Goal: Task Accomplishment & Management: Complete application form

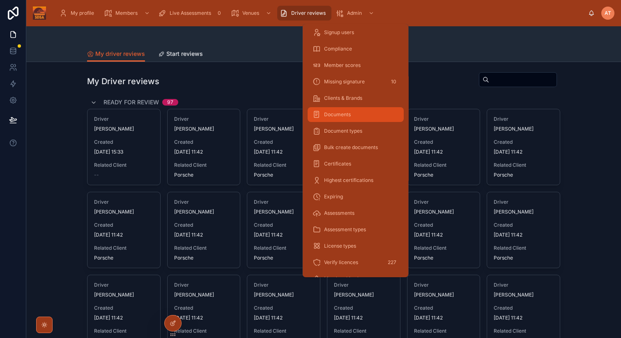
scroll to position [55, 0]
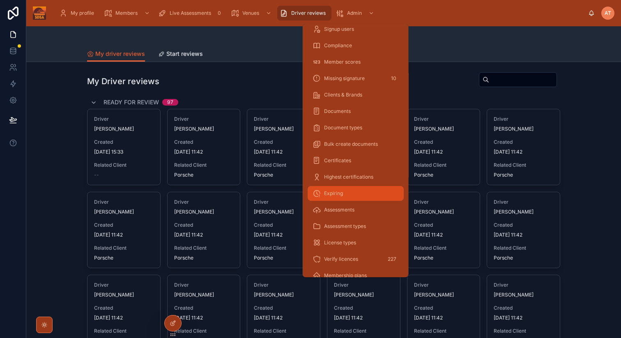
click at [343, 196] on div "Expiring" at bounding box center [356, 193] width 86 height 13
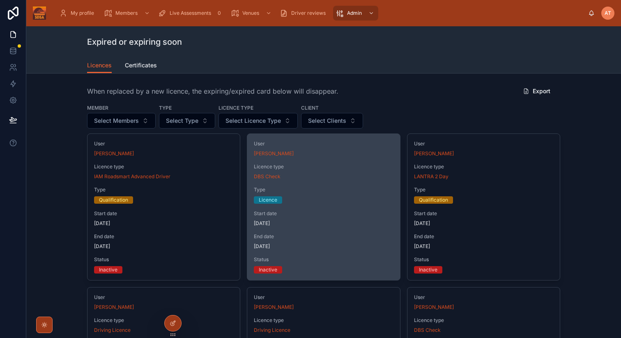
click at [319, 187] on span "Type" at bounding box center [323, 190] width 139 height 7
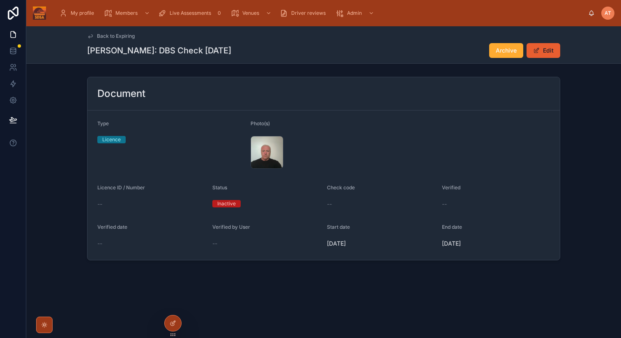
click at [108, 37] on span "Back to Expiring" at bounding box center [116, 36] width 38 height 7
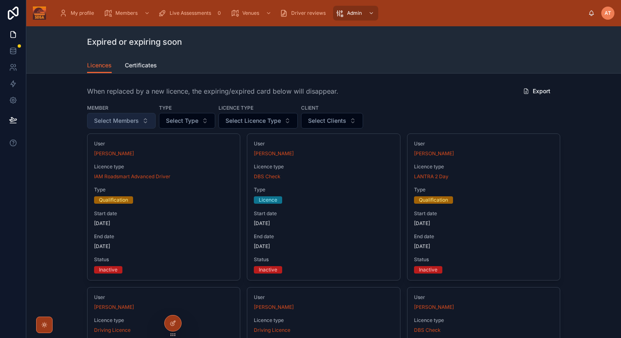
click at [132, 120] on span "Select Members" at bounding box center [116, 121] width 45 height 8
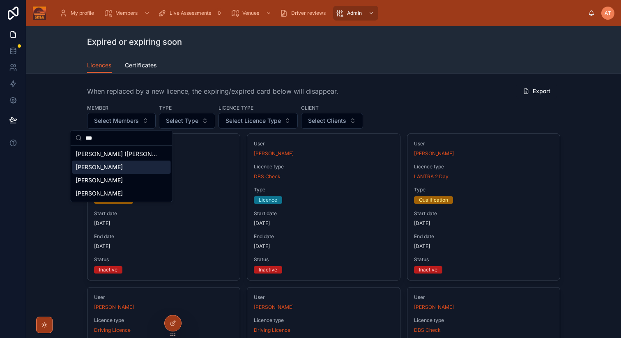
type input "***"
click at [98, 164] on span "Lee Skelton" at bounding box center [99, 167] width 47 height 8
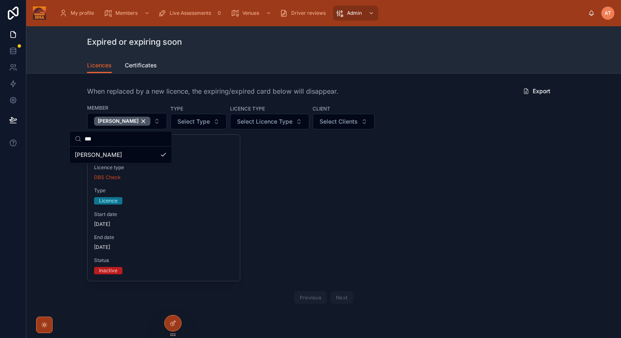
click at [519, 143] on div "User Lee Skelton Licence type DBS Check Type Licence Start date 16/09/2010 End …" at bounding box center [323, 220] width 473 height 173
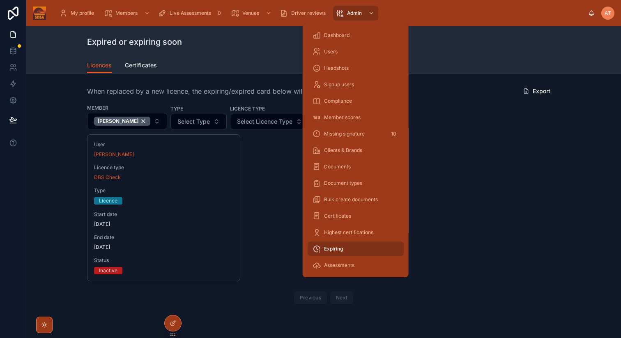
scroll to position [164, 0]
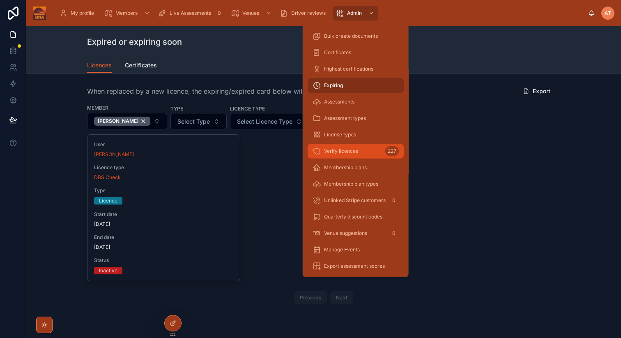
click at [346, 149] on span "Verify licences" at bounding box center [341, 151] width 34 height 7
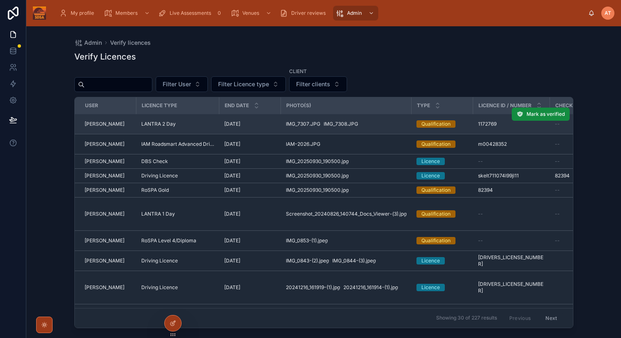
click at [142, 123] on span "LANTRA 2 Day" at bounding box center [158, 124] width 35 height 7
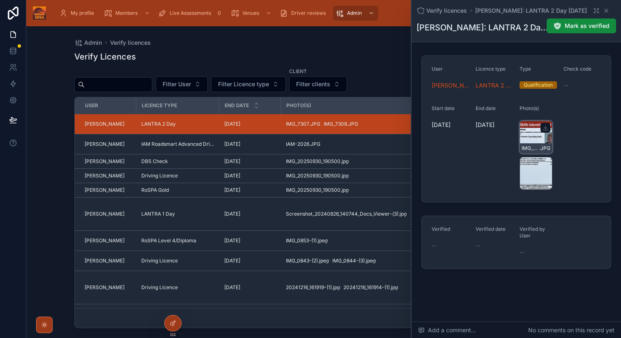
click at [531, 134] on div "IMG_7307 .JPG" at bounding box center [536, 137] width 33 height 33
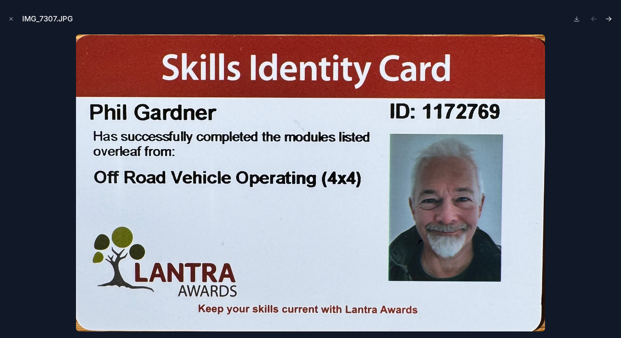
click at [610, 19] on icon "Next file" at bounding box center [609, 19] width 8 height 8
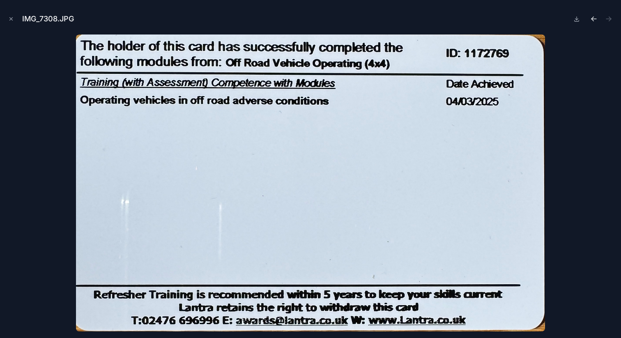
click at [594, 20] on icon "Previous file" at bounding box center [593, 20] width 2 height 2
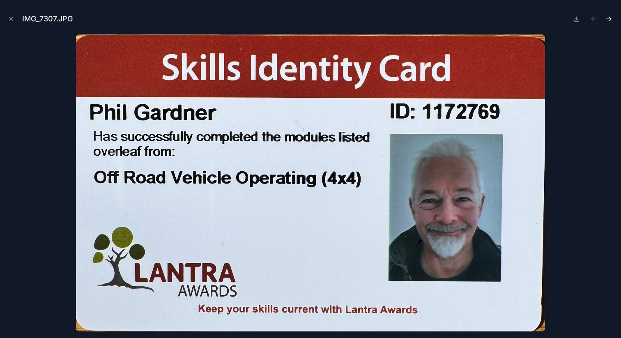
click at [611, 18] on icon "Next file" at bounding box center [609, 19] width 8 height 8
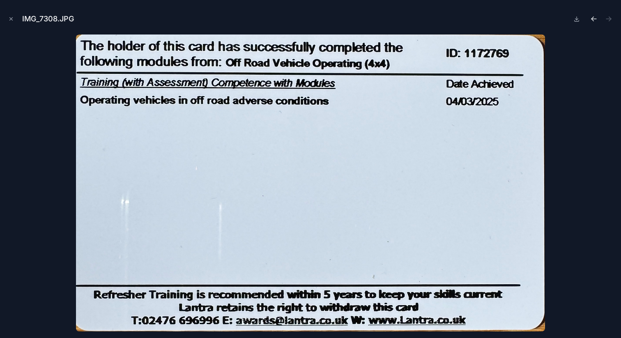
click at [594, 18] on icon "Previous file" at bounding box center [594, 19] width 8 height 8
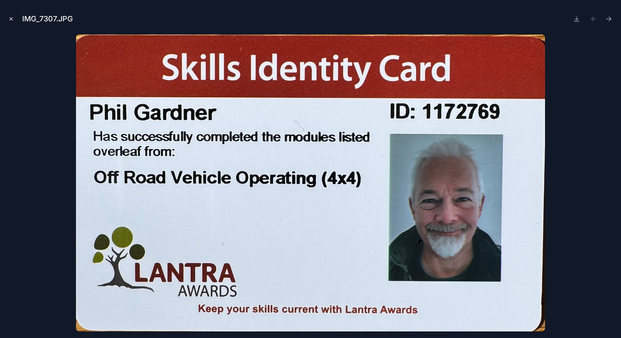
click at [10, 20] on icon "Close modal" at bounding box center [11, 19] width 3 height 3
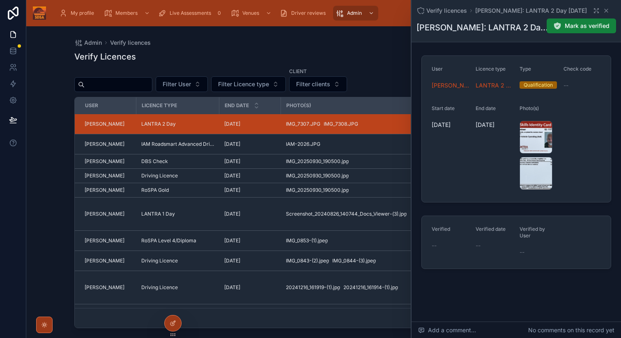
click at [578, 29] on span "Mark as verified" at bounding box center [587, 26] width 45 height 8
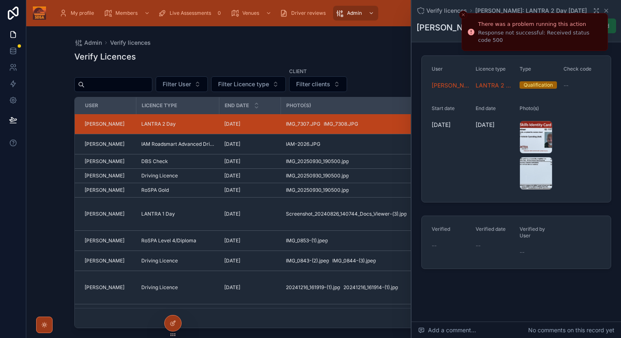
click at [464, 14] on icon "Close toast" at bounding box center [463, 14] width 5 height 5
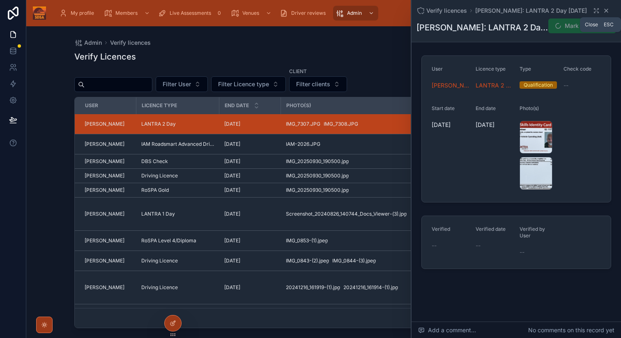
click at [606, 11] on icon at bounding box center [606, 10] width 7 height 7
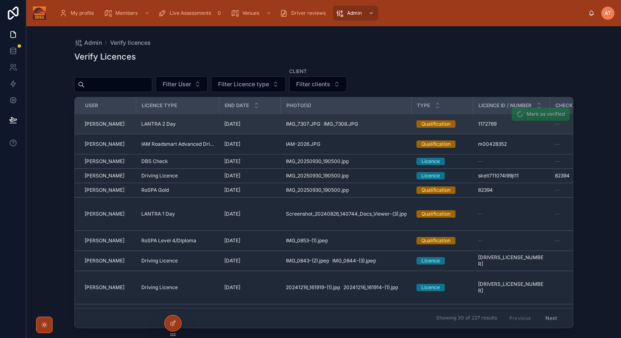
click at [115, 122] on div "Phil Gardner" at bounding box center [108, 124] width 47 height 7
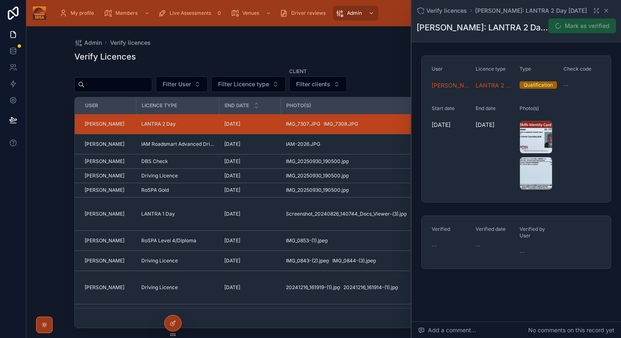
click at [585, 50] on div "Verify licences Phil Gardner: LANTRA 2 Day 03-03-30 Phil Gardner: LANTRA 2 Day …" at bounding box center [517, 162] width 210 height 325
click at [607, 9] on icon at bounding box center [606, 10] width 3 height 3
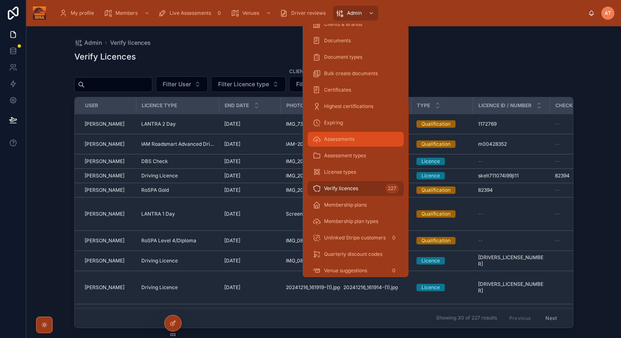
scroll to position [164, 0]
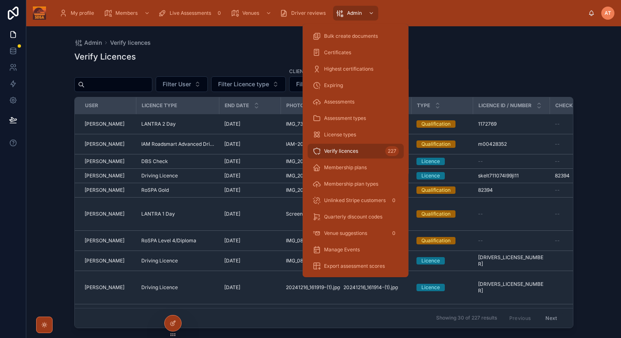
click at [339, 150] on span "Verify licences" at bounding box center [341, 151] width 34 height 7
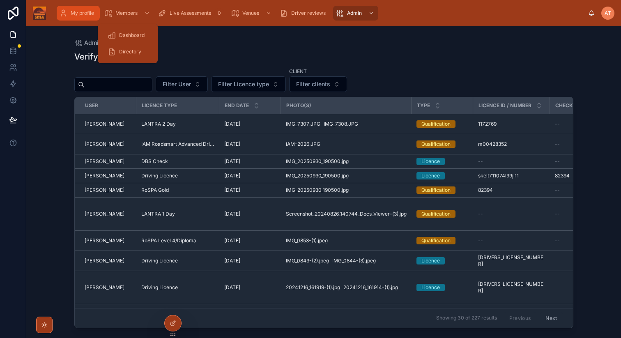
click at [59, 12] on icon "scrollable content" at bounding box center [63, 13] width 8 height 8
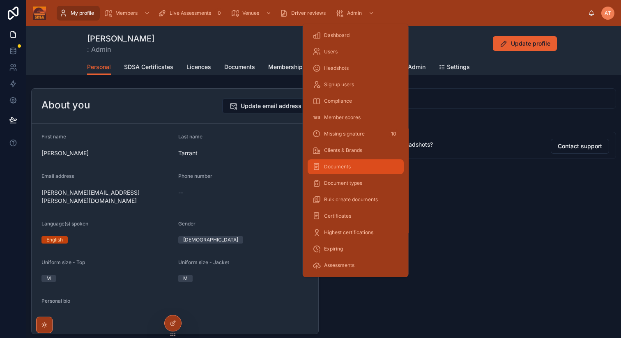
scroll to position [164, 0]
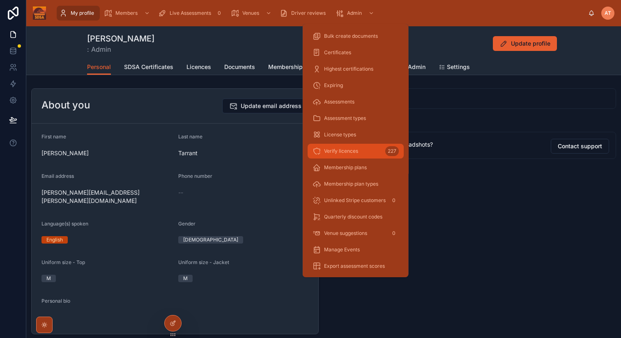
click at [357, 153] on span "Verify licences" at bounding box center [341, 151] width 34 height 7
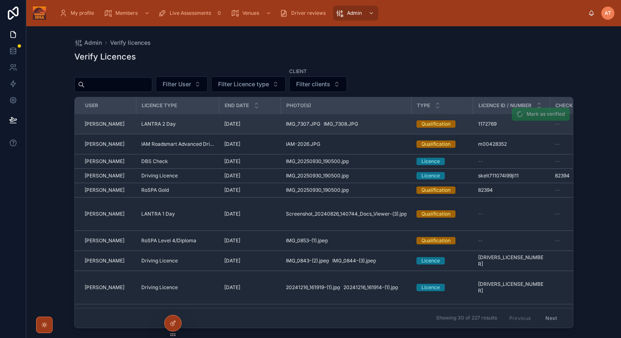
click at [107, 124] on span "Phil Gardner" at bounding box center [105, 124] width 40 height 7
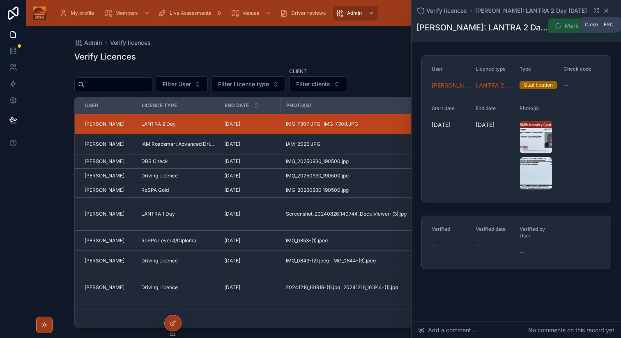
click at [605, 11] on icon at bounding box center [606, 10] width 3 height 3
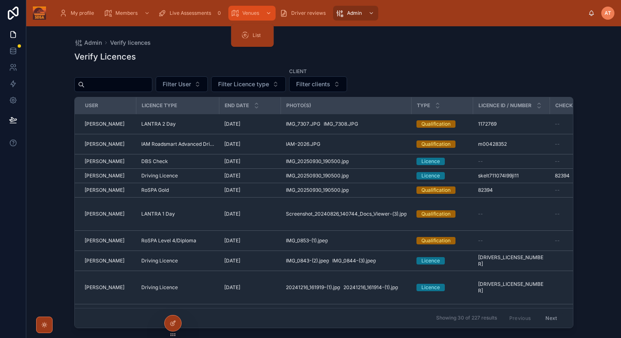
click at [249, 15] on span "Venues" at bounding box center [250, 13] width 17 height 7
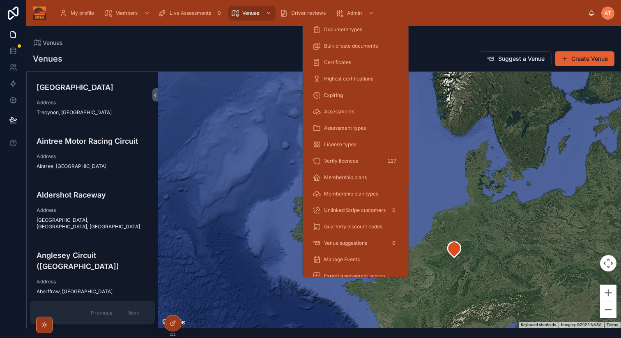
scroll to position [164, 0]
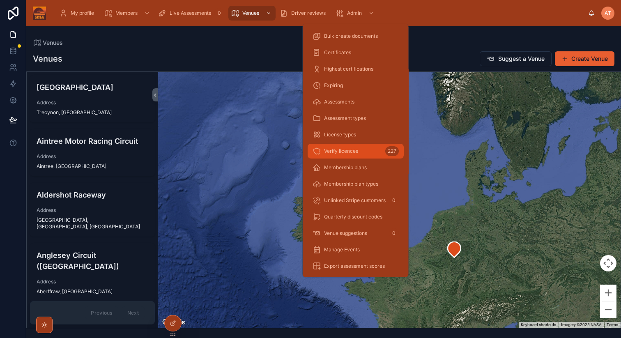
click at [350, 149] on span "Verify licences" at bounding box center [341, 151] width 34 height 7
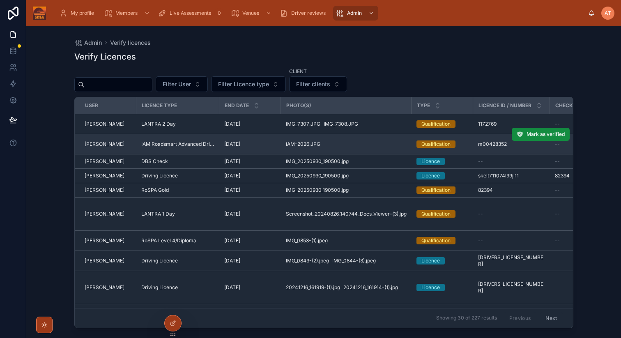
click at [104, 143] on span "Phil Gardner" at bounding box center [105, 144] width 40 height 7
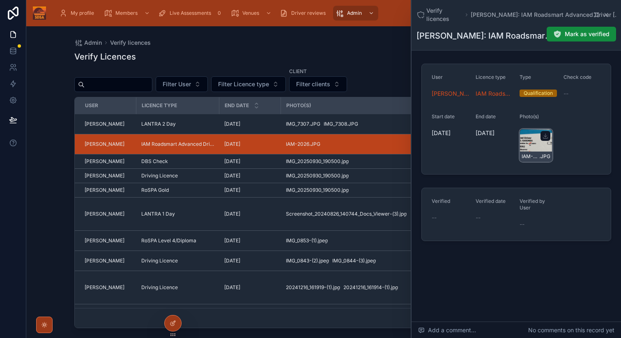
click at [528, 141] on div "IAM-2026 .JPG" at bounding box center [536, 145] width 33 height 33
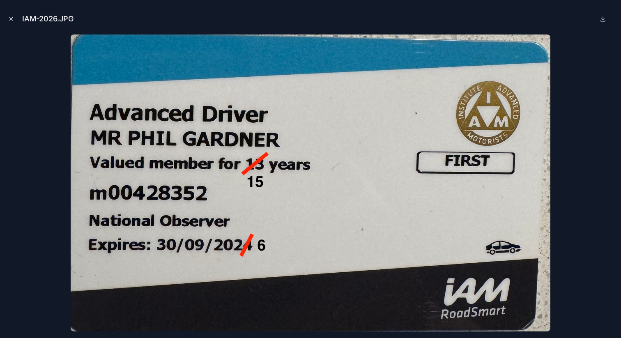
click at [11, 18] on icon "Close modal" at bounding box center [11, 19] width 6 height 6
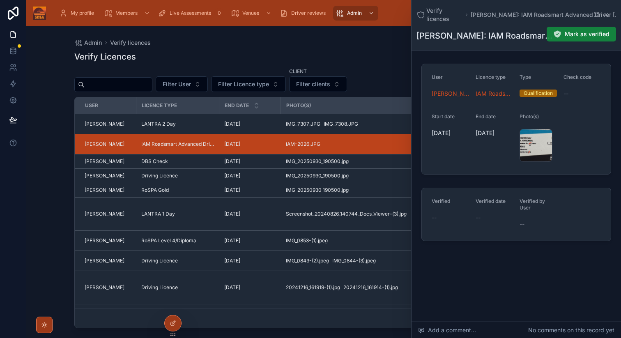
click at [575, 34] on span "Mark as verified" at bounding box center [587, 34] width 45 height 8
click at [585, 35] on span "Mark as verified" at bounding box center [587, 34] width 45 height 8
click at [382, 49] on div "Verify Licences Filter User Filter Licence type Client Filter clients User Lice…" at bounding box center [323, 187] width 499 height 282
click at [607, 12] on icon at bounding box center [606, 15] width 7 height 7
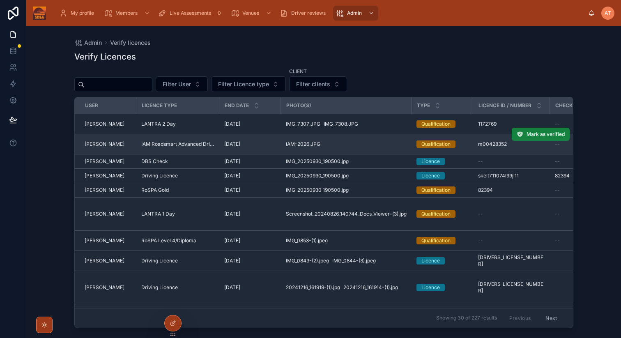
click at [550, 134] on span "Mark as verified" at bounding box center [546, 134] width 38 height 7
click at [537, 136] on span "Mark as verified" at bounding box center [546, 134] width 38 height 7
click at [557, 134] on span "Mark as verified" at bounding box center [546, 134] width 38 height 7
click at [520, 133] on icon at bounding box center [520, 134] width 7 height 7
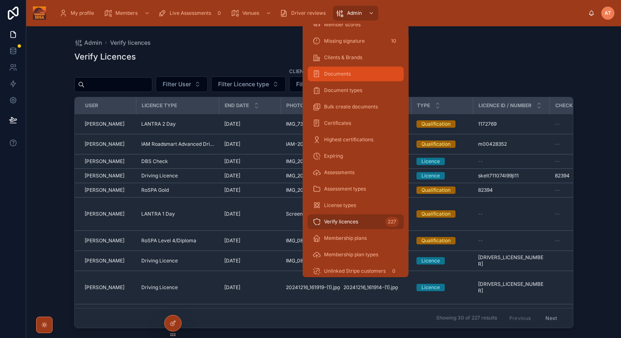
scroll to position [95, 0]
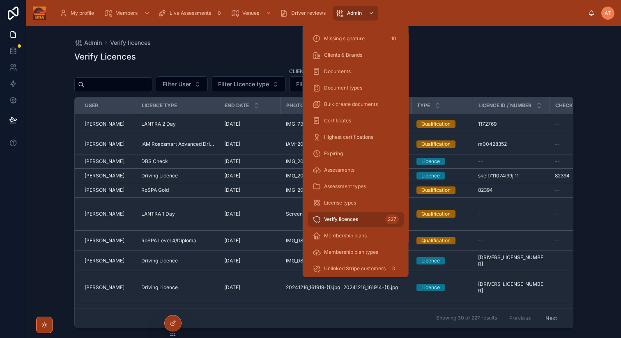
click at [347, 218] on span "Verify licences" at bounding box center [341, 219] width 34 height 7
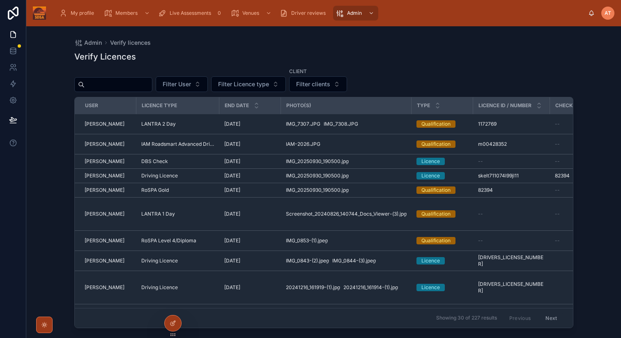
click at [487, 36] on div "Admin Verify licences Verify Licences Filter User Filter Licence type Client Fi…" at bounding box center [323, 177] width 525 height 302
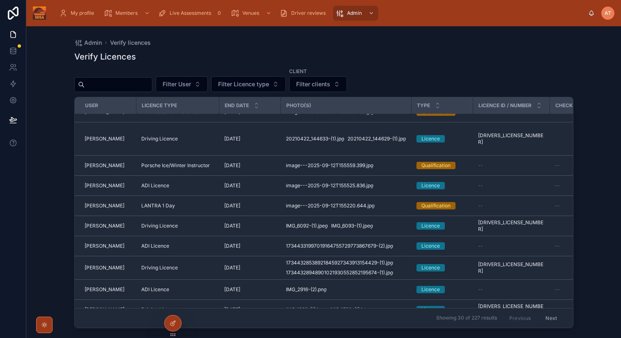
scroll to position [0, 0]
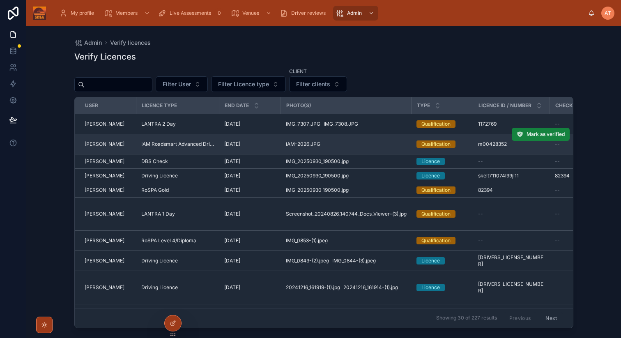
click at [541, 137] on span "Mark as verified" at bounding box center [546, 134] width 38 height 7
click at [551, 134] on span "Mark as verified" at bounding box center [546, 134] width 38 height 7
click at [543, 131] on span "Mark as verified" at bounding box center [546, 134] width 38 height 7
click at [558, 135] on span "Mark as verified" at bounding box center [546, 134] width 38 height 7
click at [96, 143] on span "Phil Gardner" at bounding box center [105, 144] width 40 height 7
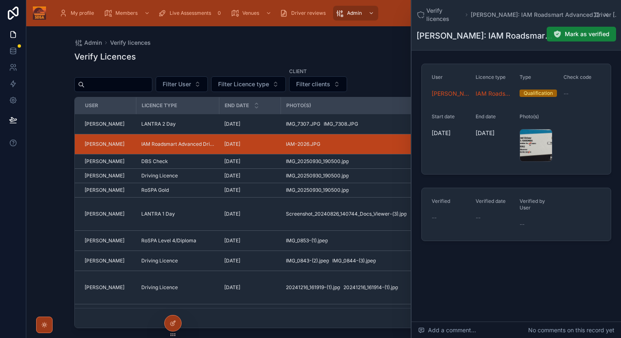
click at [590, 33] on span "Mark as verified" at bounding box center [587, 34] width 45 height 8
click at [582, 35] on span "Mark as verified" at bounding box center [587, 34] width 45 height 8
click at [606, 16] on icon at bounding box center [606, 14] width 3 height 3
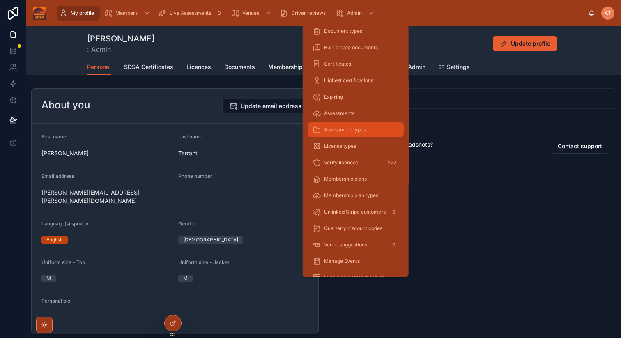
scroll to position [164, 0]
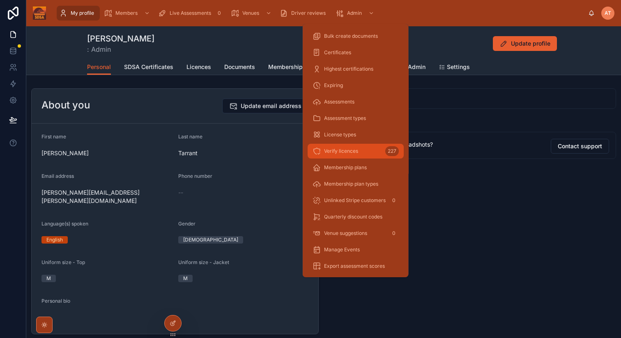
click at [350, 150] on span "Verify licences" at bounding box center [341, 151] width 34 height 7
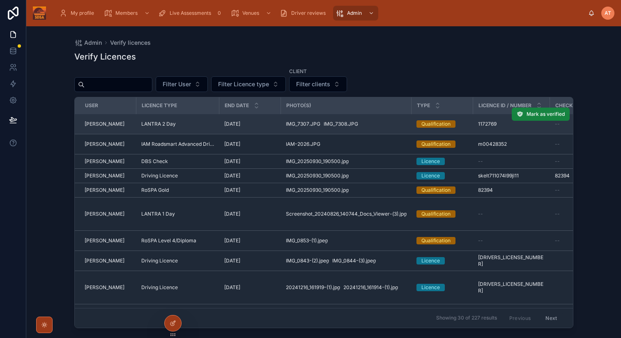
click at [536, 111] on span "Mark as verified" at bounding box center [546, 114] width 38 height 7
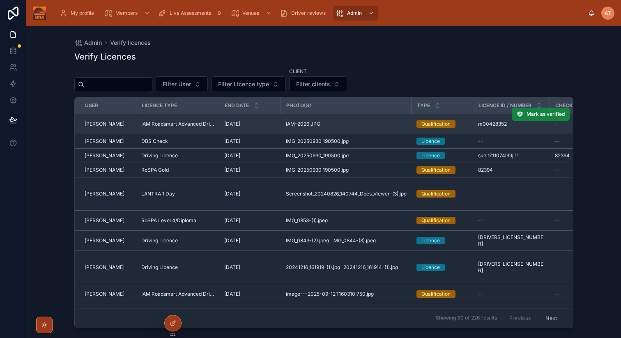
click at [543, 115] on span "Mark as verified" at bounding box center [546, 114] width 38 height 7
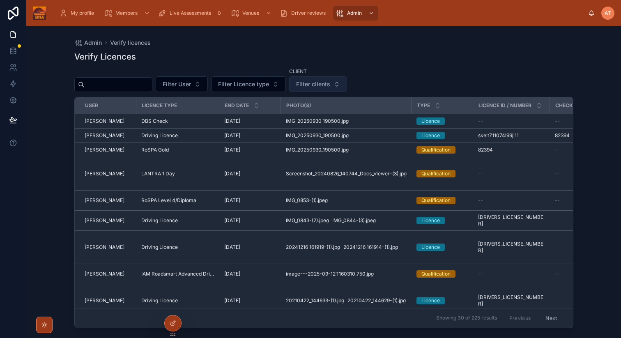
click at [330, 84] on span "Filter clients" at bounding box center [313, 84] width 34 height 8
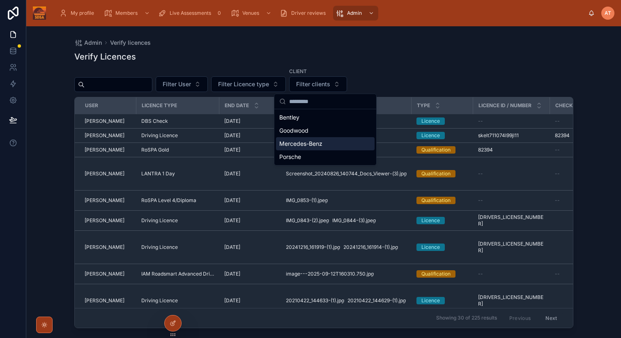
click at [311, 145] on span "Mercedes-Benz" at bounding box center [300, 144] width 43 height 8
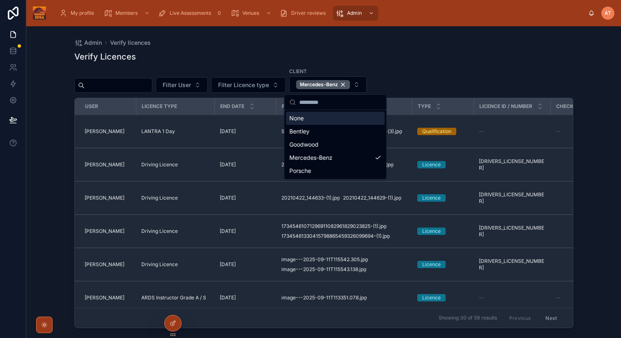
click at [593, 233] on div "Admin Verify licences Verify Licences Filter User Filter Licence type Client Me…" at bounding box center [323, 182] width 595 height 312
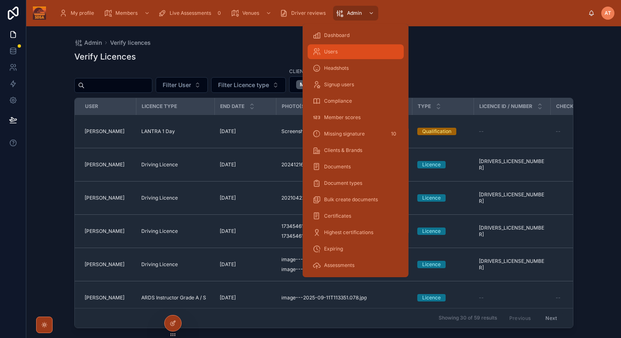
click at [336, 53] on span "Users" at bounding box center [331, 51] width 14 height 7
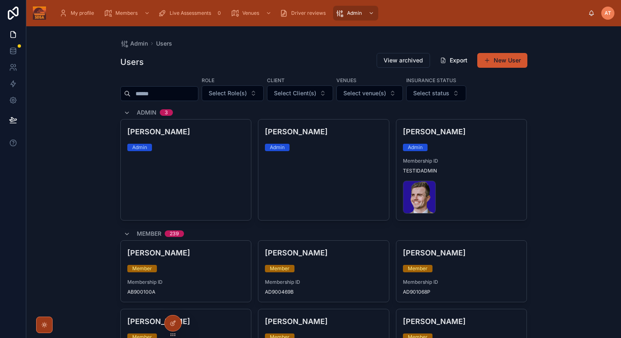
click at [498, 64] on button "New User" at bounding box center [502, 60] width 50 height 15
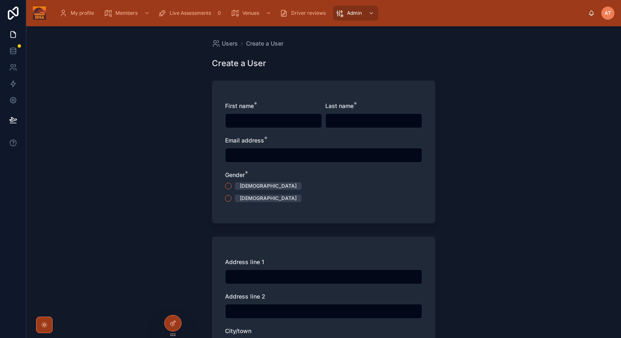
click at [233, 124] on input "text" at bounding box center [274, 121] width 96 height 12
click at [233, 124] on input "*****" at bounding box center [274, 121] width 96 height 12
click at [255, 124] on input "*****" at bounding box center [274, 121] width 96 height 12
type input "*"
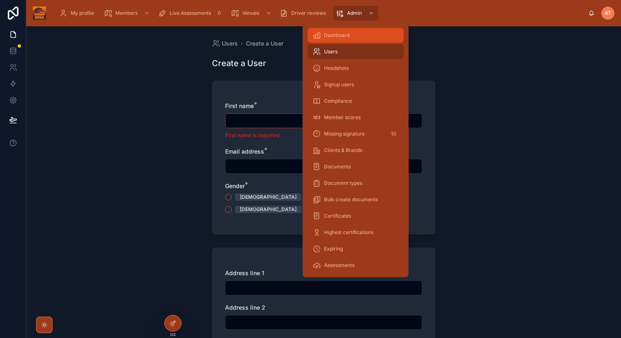
click at [331, 37] on span "Dashboard" at bounding box center [336, 35] width 25 height 7
